Goal: Task Accomplishment & Management: Use online tool/utility

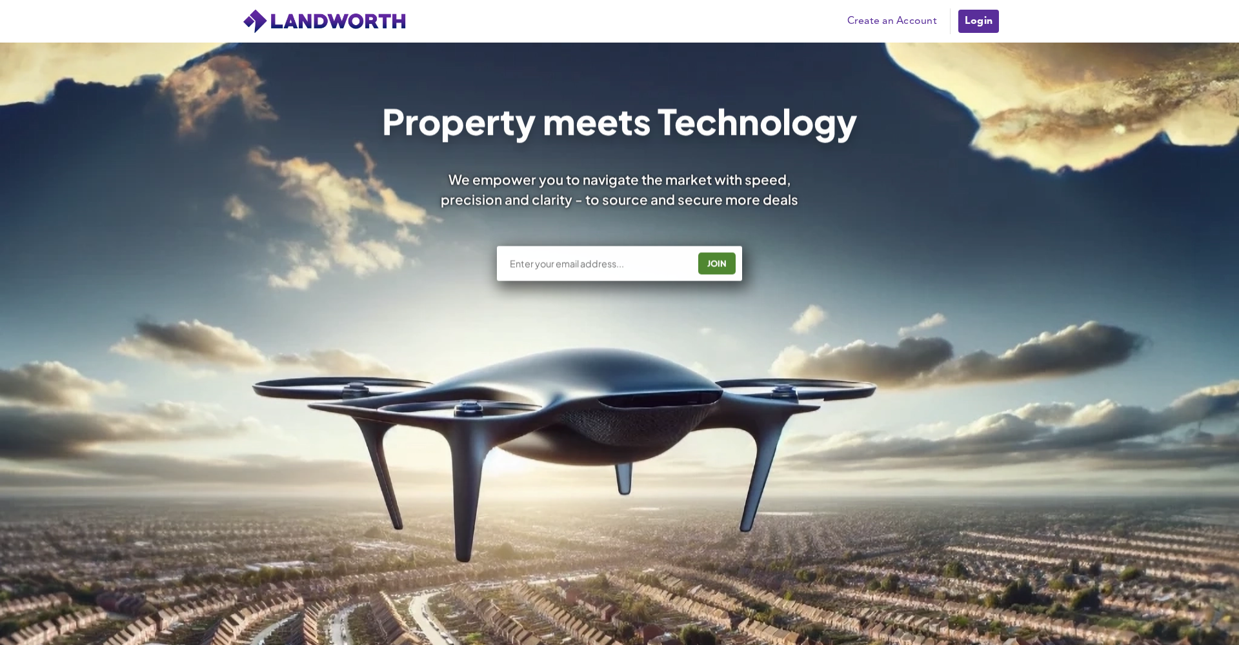
click at [589, 267] on input "text" at bounding box center [599, 263] width 180 height 13
type input "danny@beaupartners.co.uk"
click at [721, 267] on div "JOIN" at bounding box center [717, 263] width 30 height 21
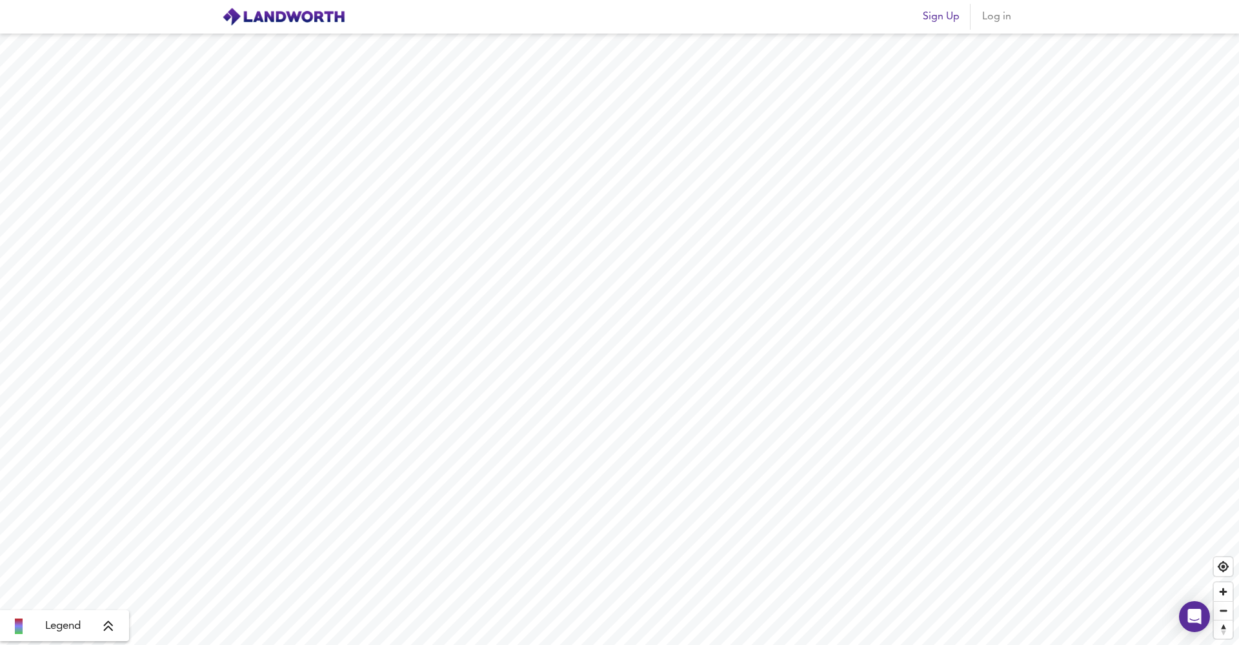
click at [991, 24] on span "Log in" at bounding box center [996, 17] width 31 height 18
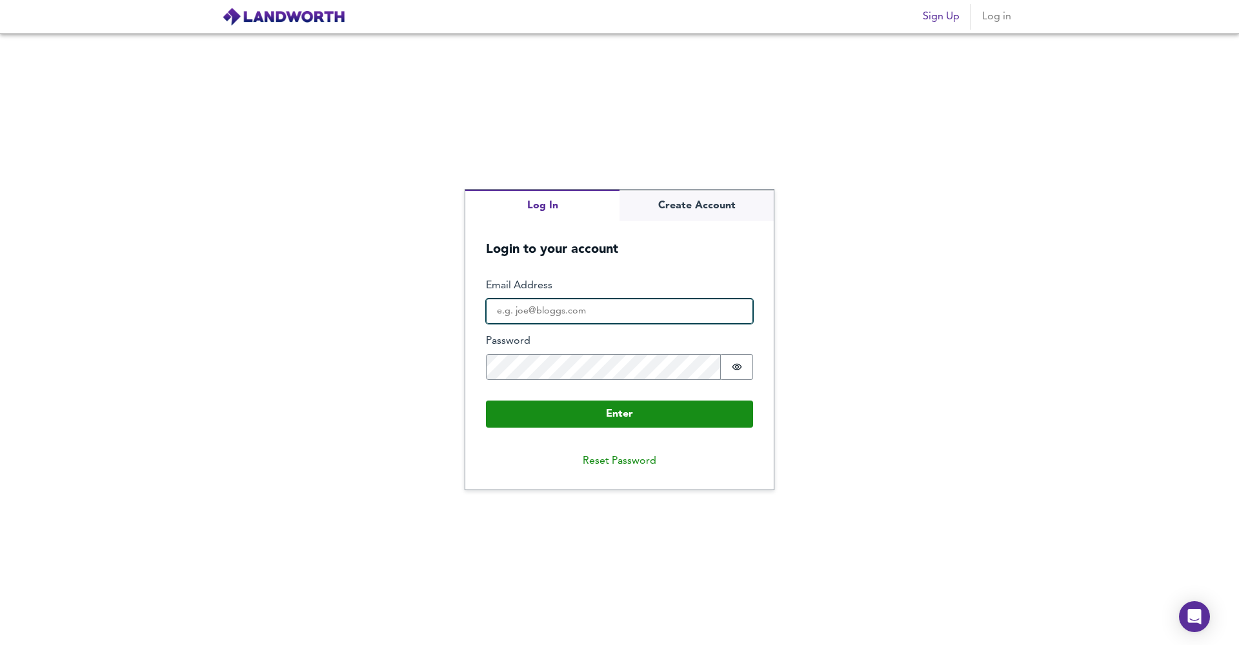
type input "danny@beaupartners.co.uk"
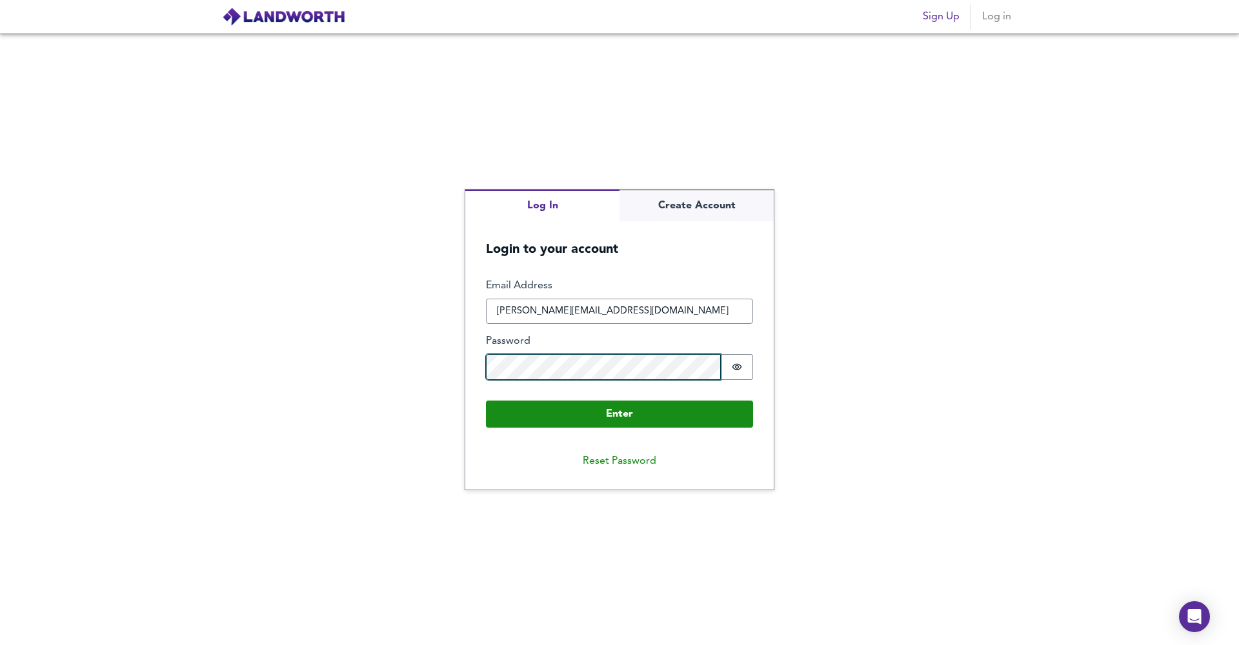
click at [620, 413] on button "Enter" at bounding box center [619, 414] width 267 height 27
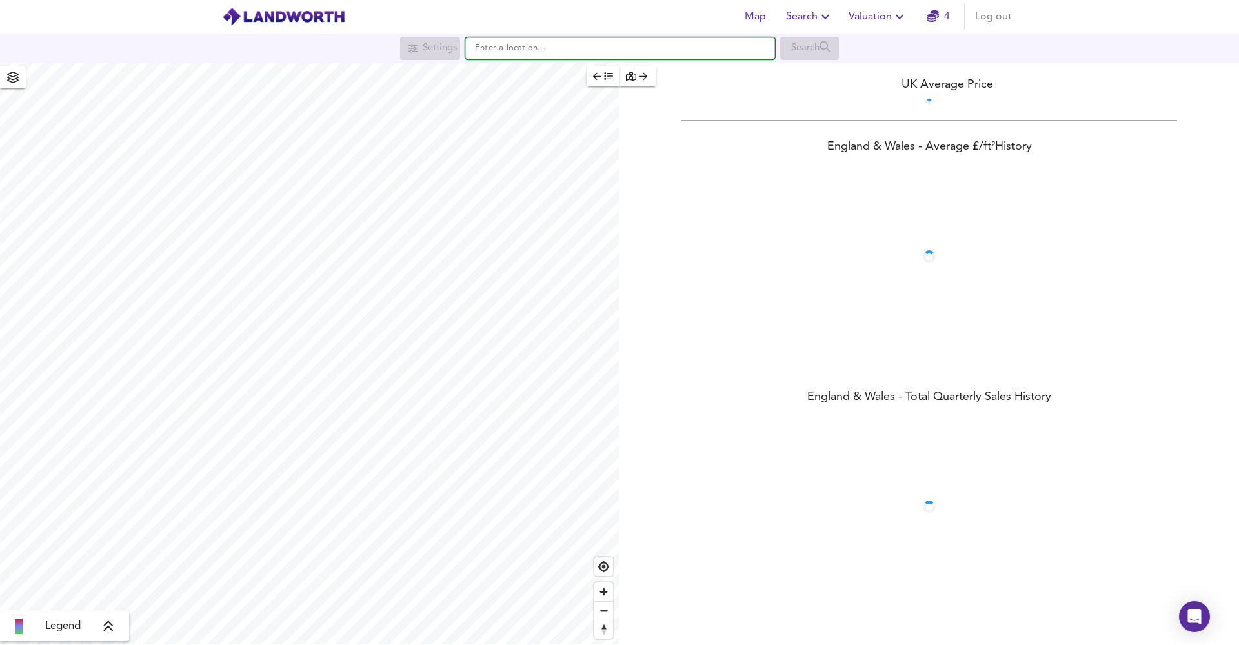
click at [550, 40] on input "text" at bounding box center [620, 48] width 310 height 22
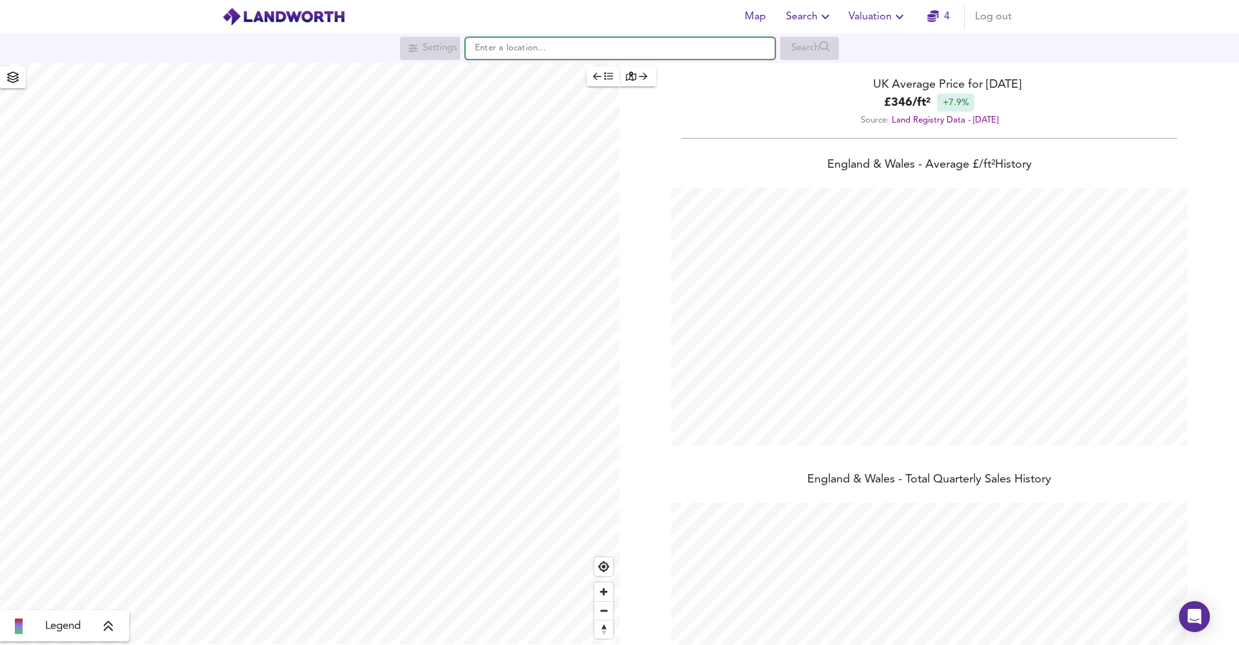
scroll to position [645, 1239]
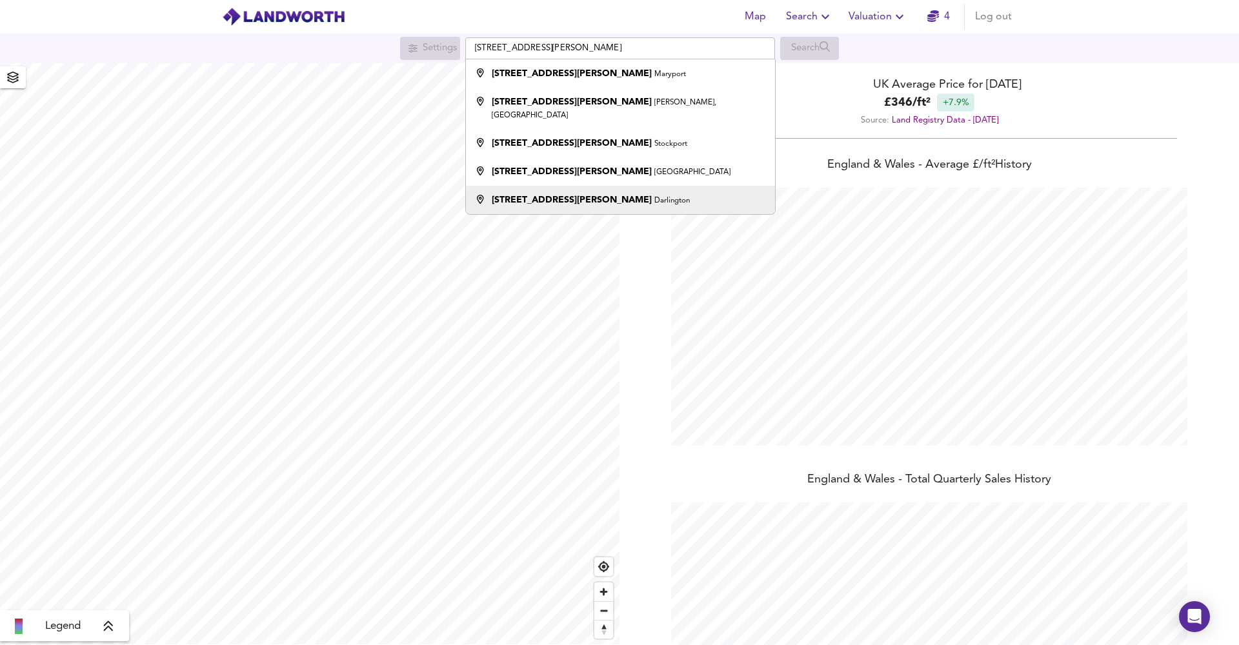
click at [654, 197] on small "Darlington" at bounding box center [671, 201] width 35 height 8
type input "9 Crosby Street, Darlington"
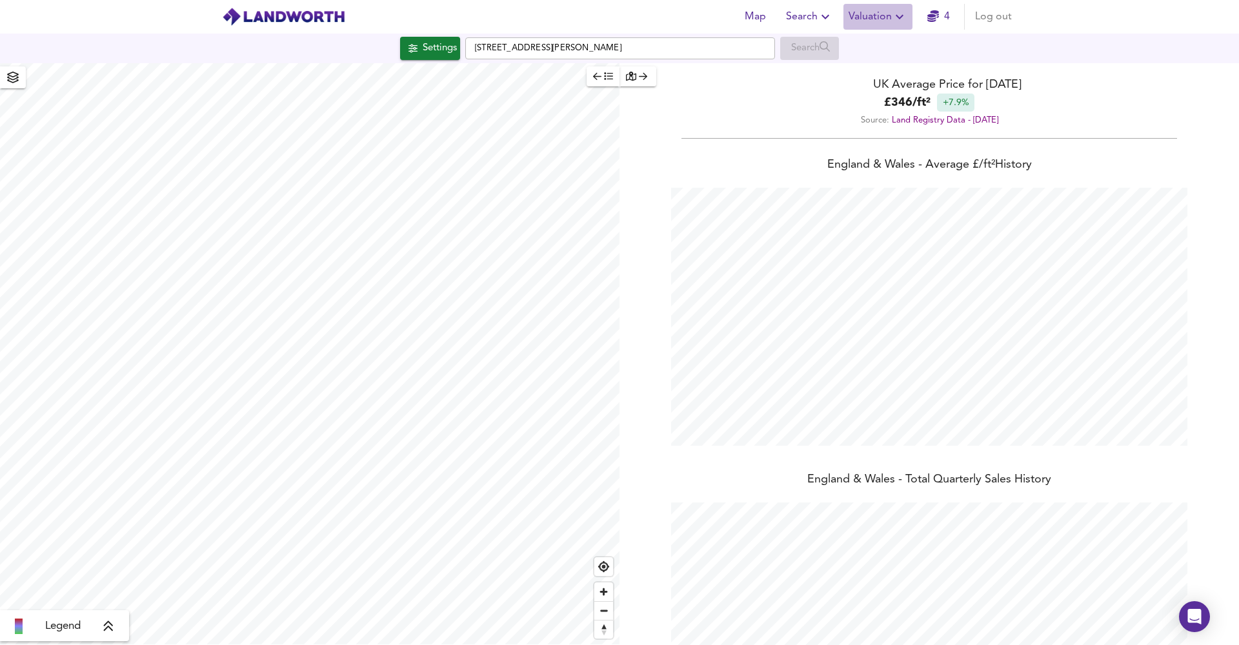
click at [881, 19] on span "Valuation" at bounding box center [878, 17] width 59 height 18
click at [887, 42] on li "New Valuation Report" at bounding box center [878, 46] width 154 height 23
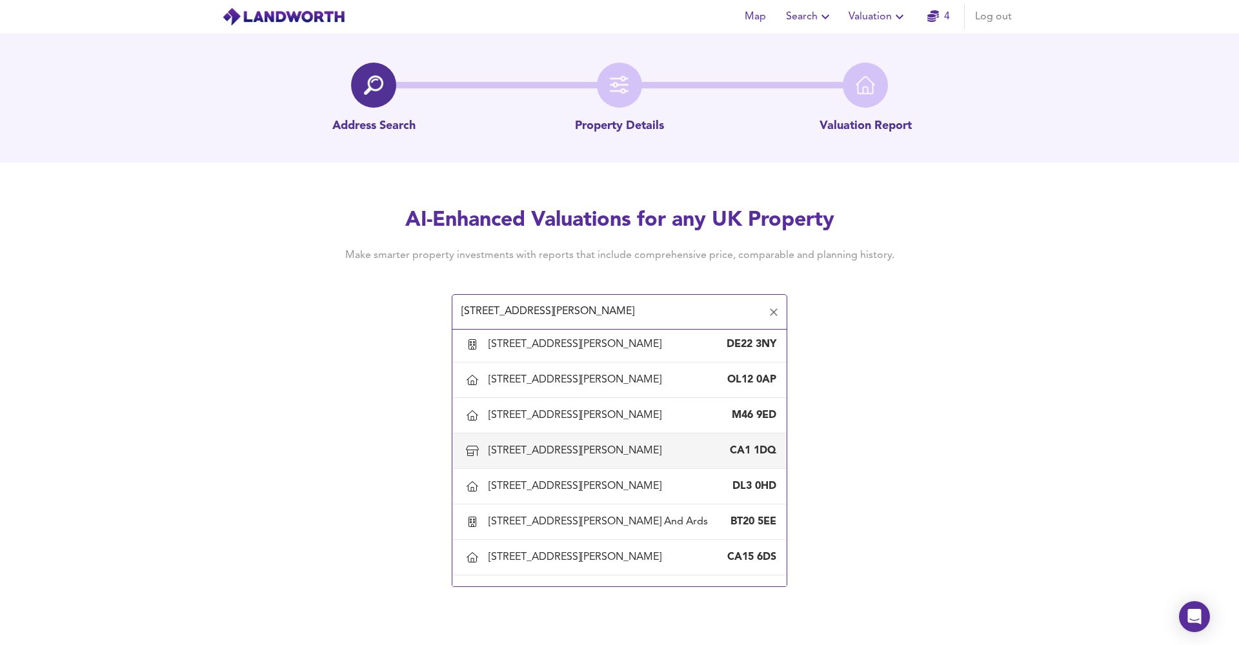
scroll to position [150, 0]
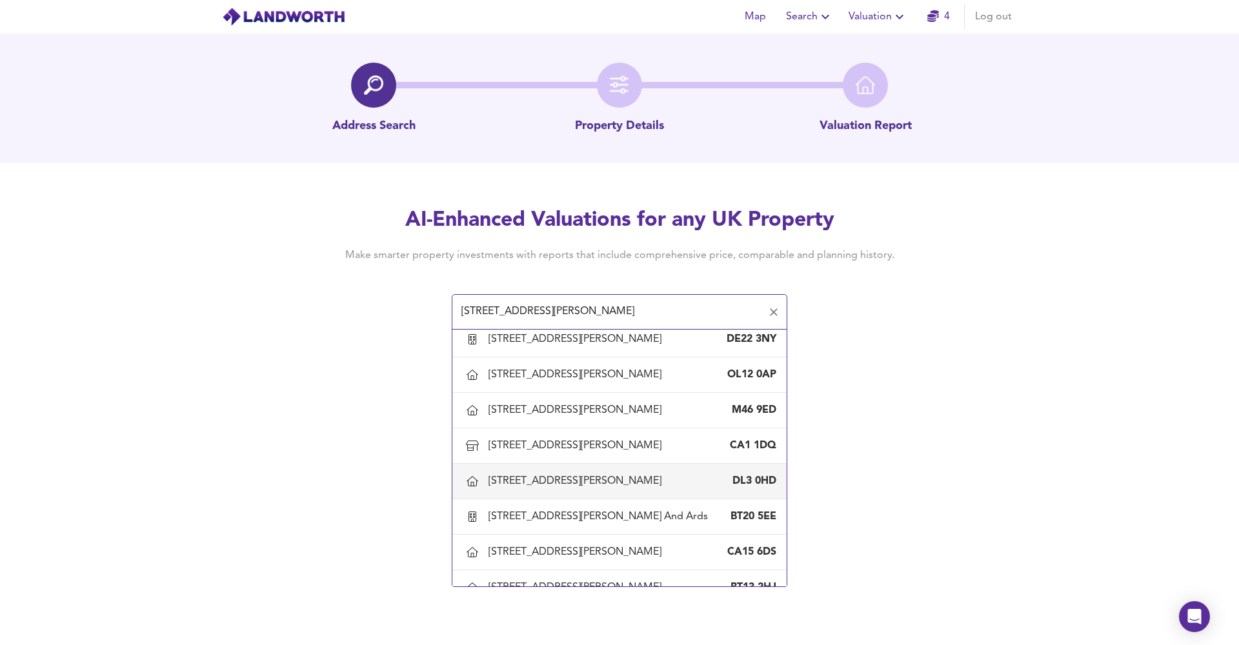
click at [576, 472] on div "9 Crosby Street, Darlington DL3 0HD" at bounding box center [620, 481] width 314 height 27
type input "9 Crosby Street, Darlington"
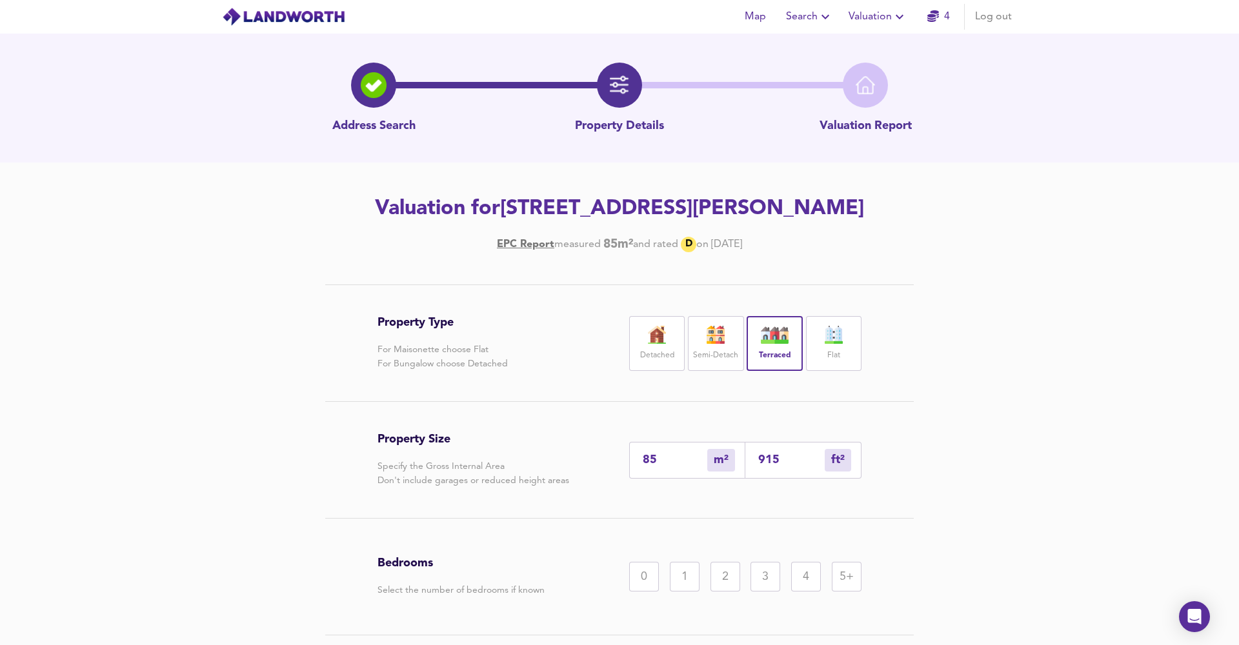
click at [731, 581] on div "2" at bounding box center [726, 577] width 30 height 30
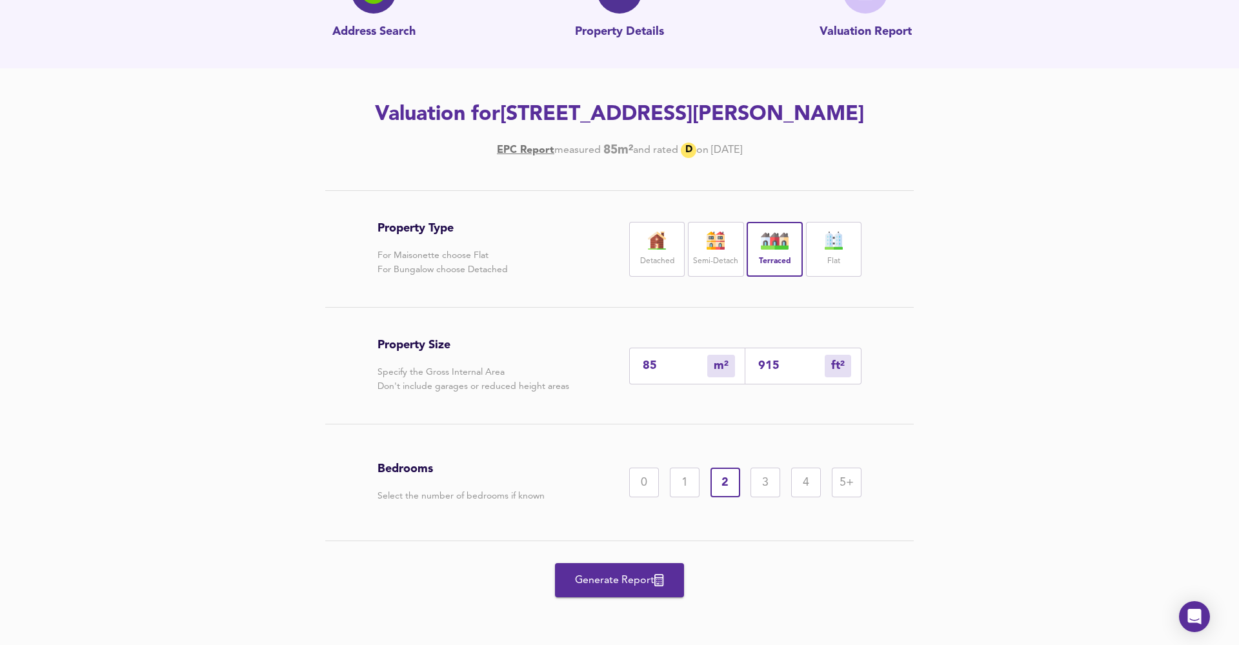
scroll to position [94, 0]
click at [639, 581] on span "Generate Report" at bounding box center [619, 581] width 103 height 18
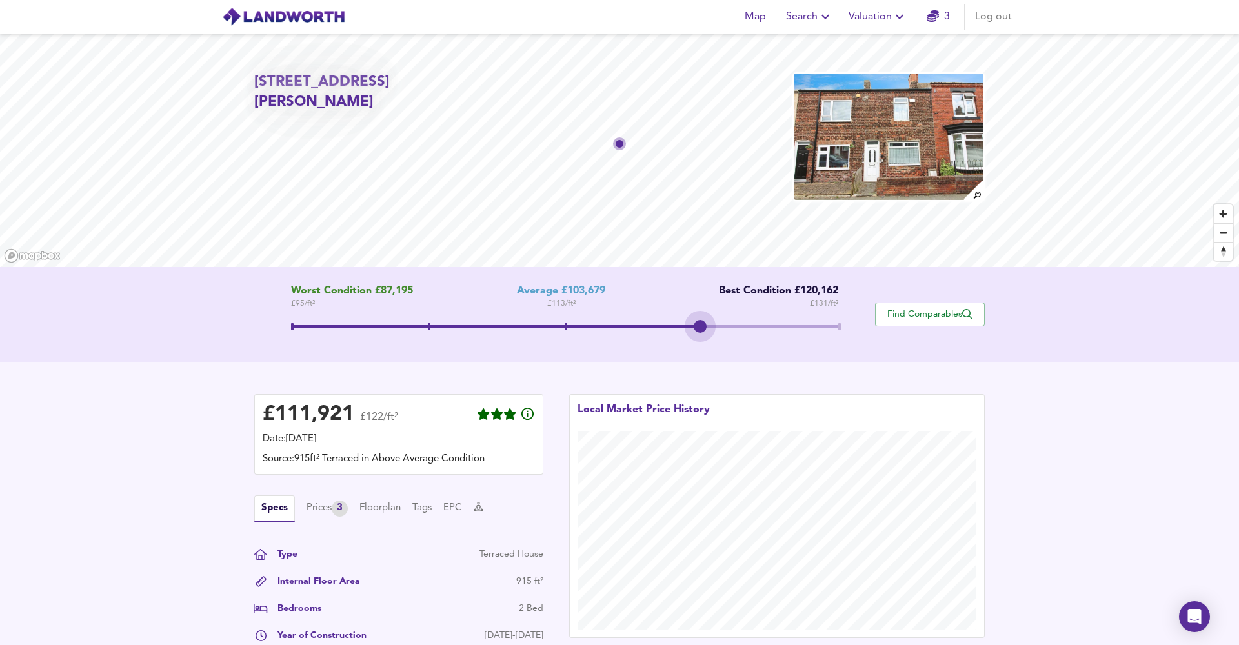
drag, startPoint x: 570, startPoint y: 328, endPoint x: 662, endPoint y: 326, distance: 92.3
click at [662, 326] on span at bounding box center [565, 328] width 548 height 23
